Goal: Find specific page/section: Find specific page/section

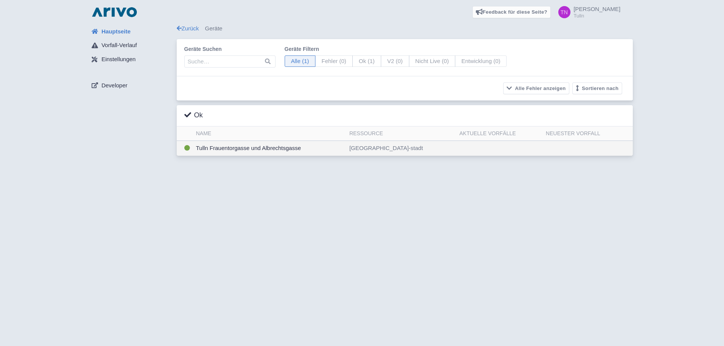
click at [235, 148] on td "Tulln Frauentorgasse und Albrechtsgasse" at bounding box center [270, 148] width 154 height 15
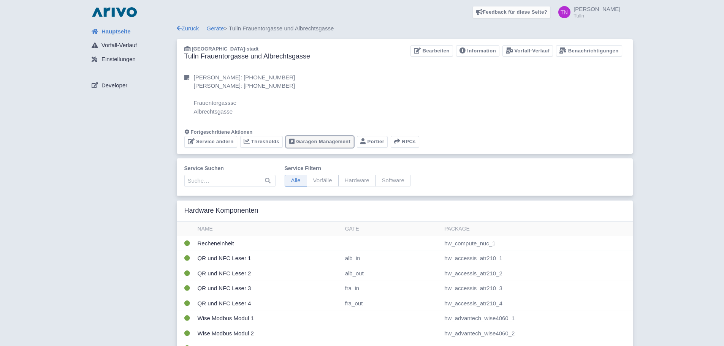
click at [324, 141] on link "Garagen Management" at bounding box center [320, 142] width 68 height 12
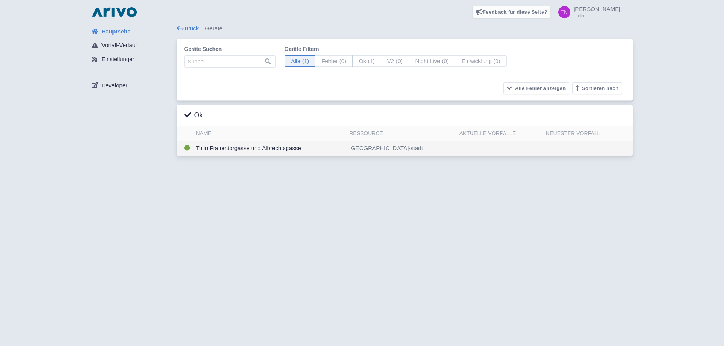
click at [225, 149] on td "Tulln Frauentorgasse und Albrechtsgasse" at bounding box center [270, 148] width 154 height 15
